Goal: Information Seeking & Learning: Learn about a topic

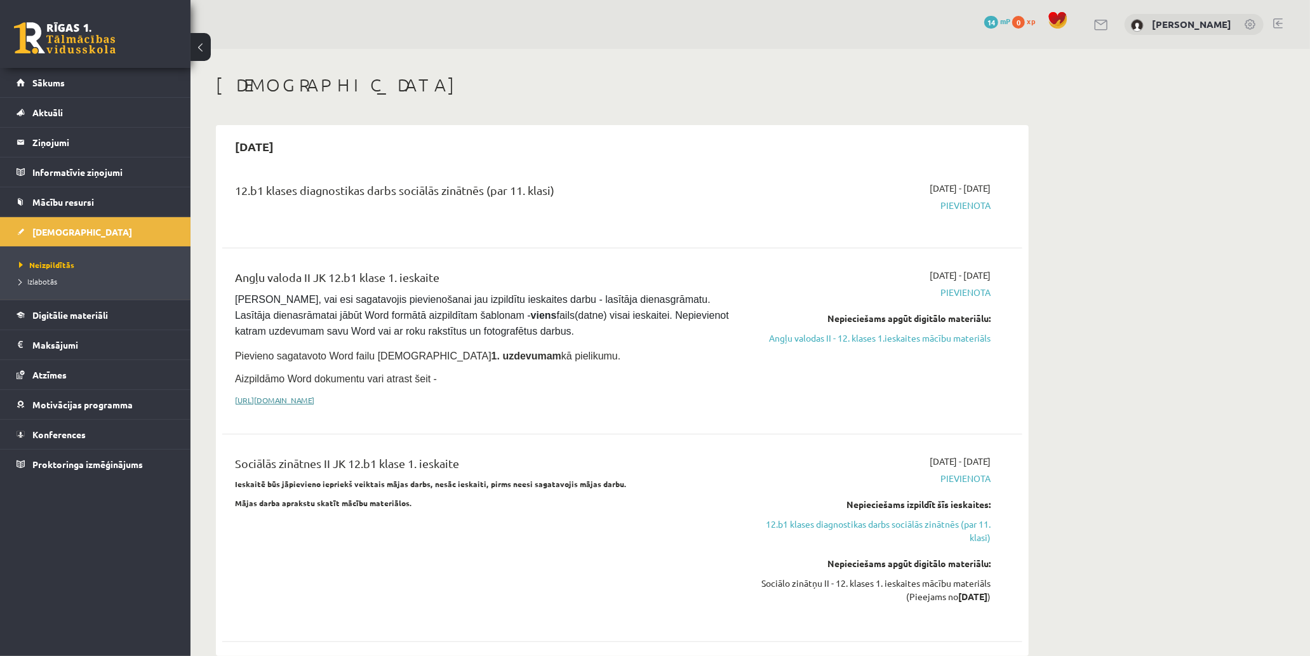
click at [314, 395] on link "[URL][DOMAIN_NAME]" at bounding box center [274, 400] width 79 height 10
click at [122, 313] on link "Digitālie materiāli" at bounding box center [96, 314] width 158 height 29
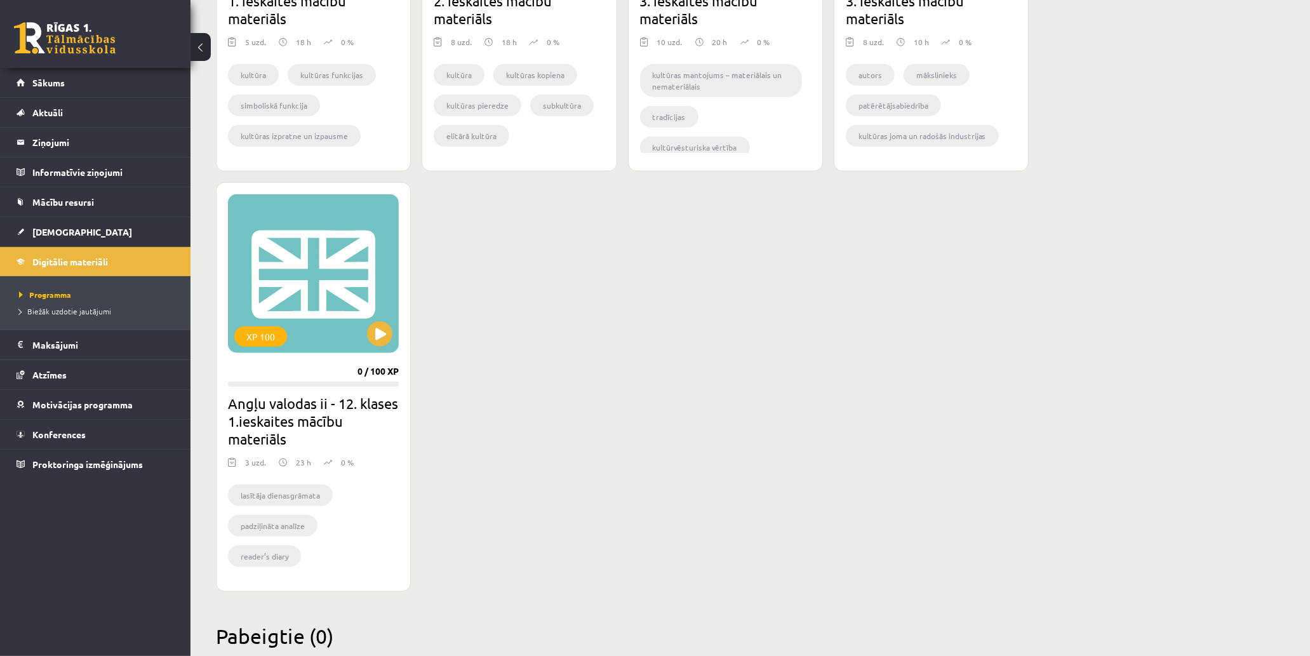
scroll to position [1089, 0]
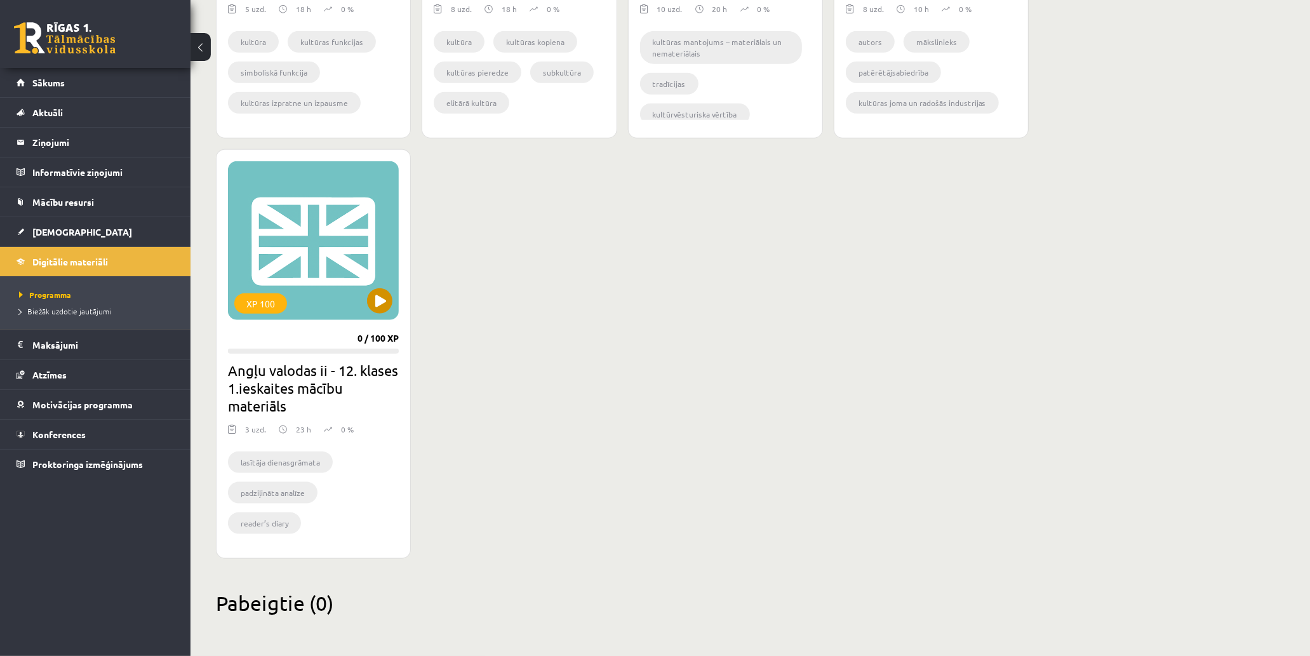
click at [351, 271] on div "XP 100" at bounding box center [313, 240] width 171 height 159
click at [338, 287] on div "XP 100" at bounding box center [313, 240] width 171 height 159
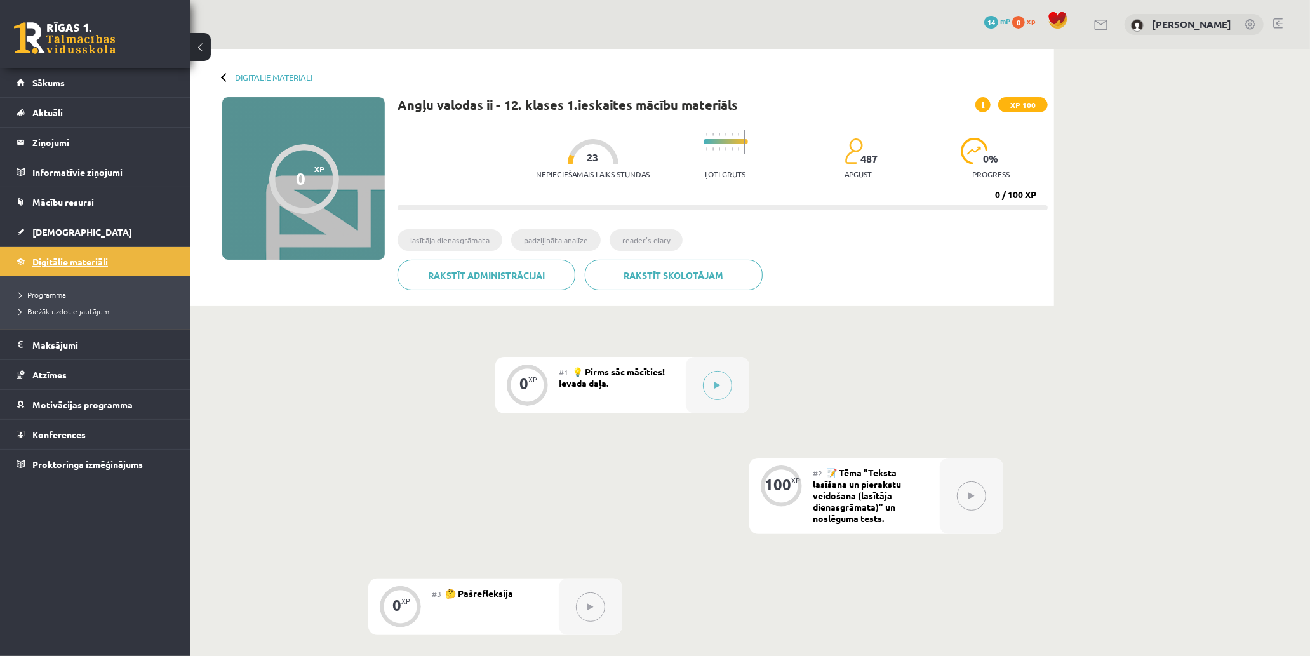
click at [94, 269] on link "Digitālie materiāli" at bounding box center [96, 261] width 158 height 29
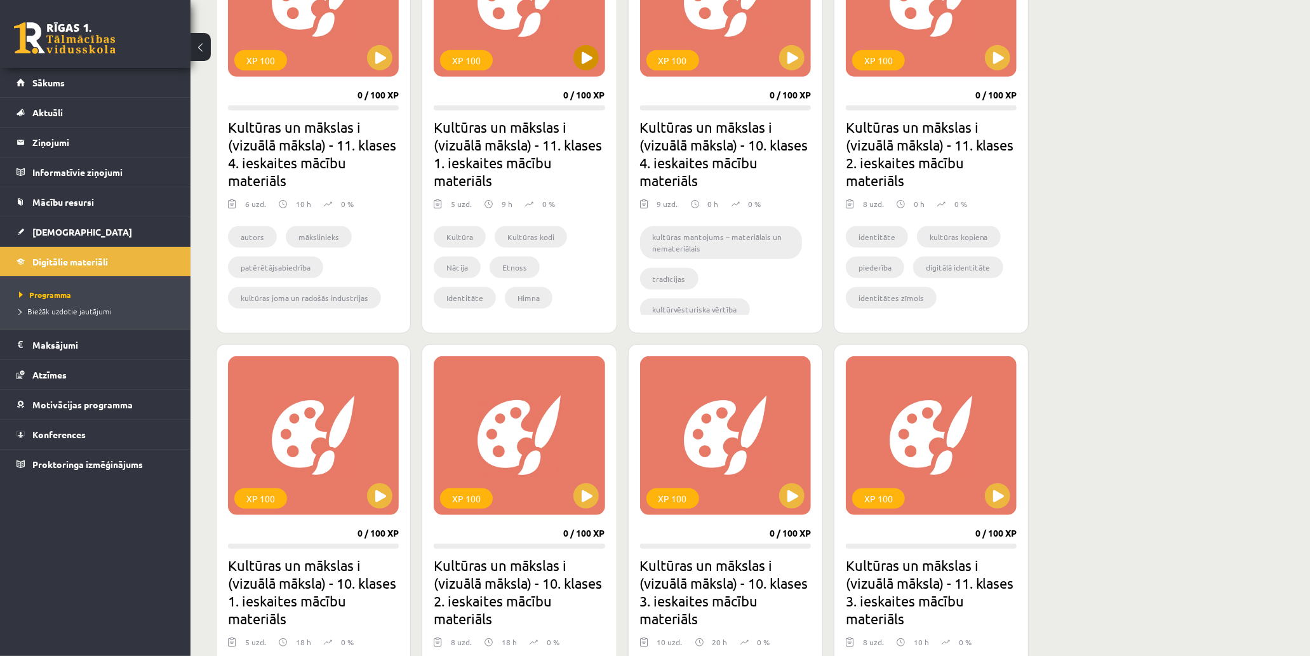
scroll to position [706, 0]
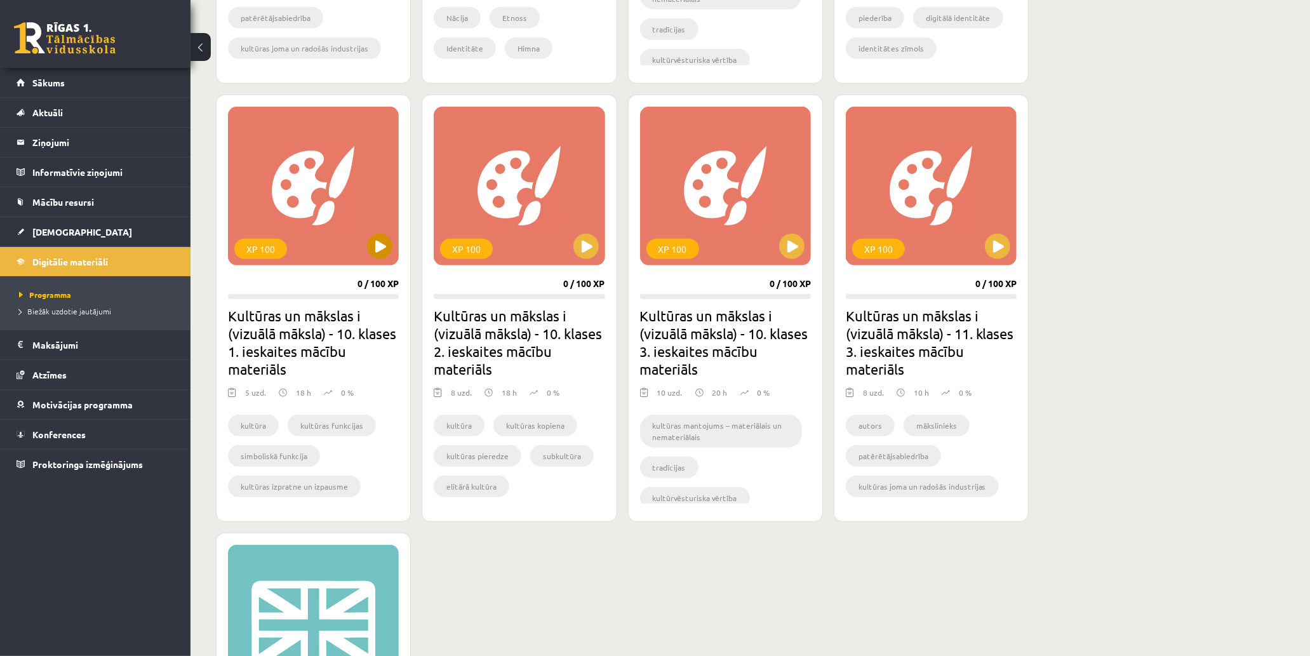
click at [322, 229] on div "XP 100" at bounding box center [313, 186] width 171 height 159
